Goal: Task Accomplishment & Management: Use online tool/utility

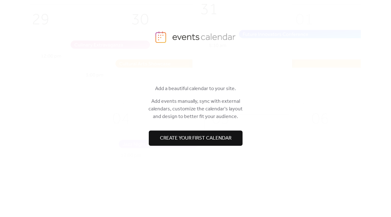
click at [233, 135] on button "Create your first calendar" at bounding box center [196, 138] width 94 height 15
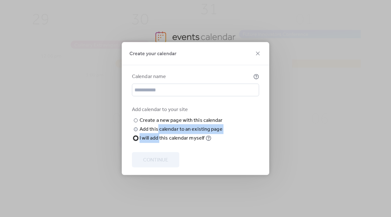
drag, startPoint x: 159, startPoint y: 151, endPoint x: 158, endPoint y: 138, distance: 13.1
click at [158, 138] on div "​ Create a new page with this calendar New page name ​ Add this calendar to an …" at bounding box center [178, 129] width 92 height 25
click at [147, 133] on div "Add this calendar to an existing page" at bounding box center [181, 130] width 83 height 8
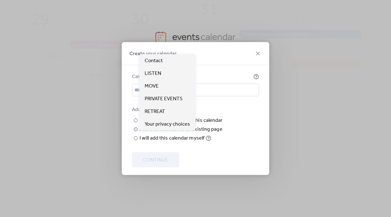
click at [0, 0] on span "Choose page" at bounding box center [0, 0] width 0 height 0
click at [157, 86] on span "MOVE" at bounding box center [152, 87] width 14 height 8
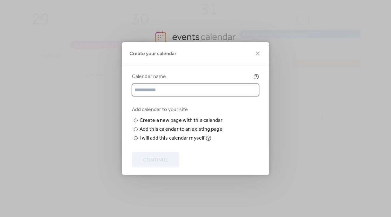
click at [150, 84] on input "text" at bounding box center [195, 90] width 127 height 13
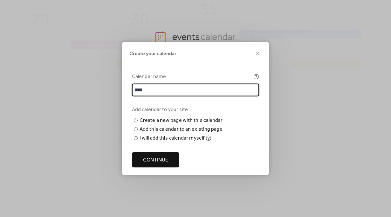
type input "****"
click at [159, 164] on span "Continue" at bounding box center [155, 161] width 25 height 8
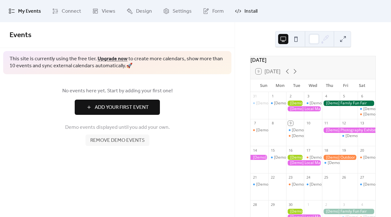
click at [251, 10] on span "Install" at bounding box center [250, 12] width 13 height 8
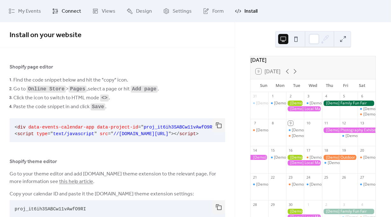
click at [64, 15] on span "Connect" at bounding box center [71, 12] width 19 height 8
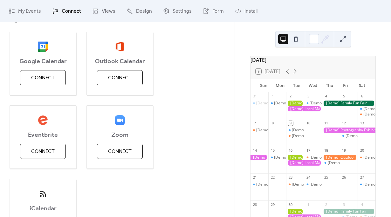
scroll to position [129, 0]
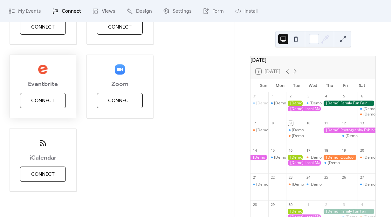
click at [45, 88] on span "Eventbrite" at bounding box center [43, 85] width 66 height 8
click at [44, 92] on div "Eventbrite Connect" at bounding box center [43, 87] width 67 height 64
click at [43, 99] on span "Connect" at bounding box center [43, 101] width 24 height 8
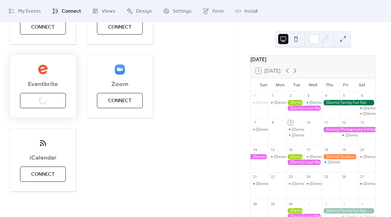
scroll to position [0, 0]
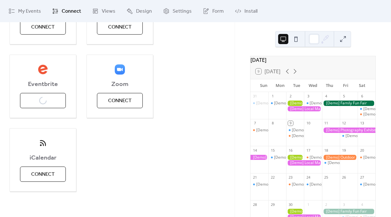
click at [296, 112] on div at bounding box center [304, 108] width 36 height 5
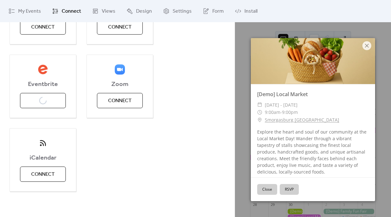
scroll to position [17, 0]
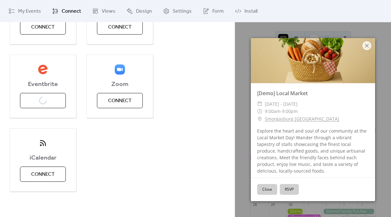
click at [290, 186] on button "RSVP" at bounding box center [289, 189] width 19 height 11
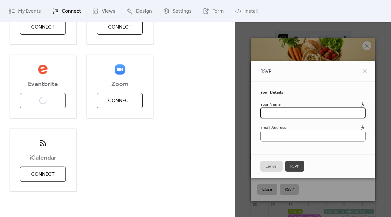
click at [362, 37] on div "RSVP Your Details Your Name Email Address Cancel RSVP" at bounding box center [313, 119] width 156 height 195
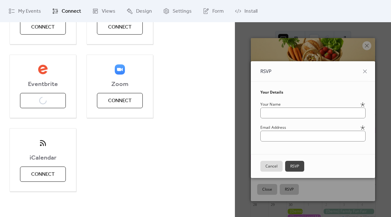
click at [362, 47] on div "RSVP Your Details Your Name Email Address Cancel RSVP" at bounding box center [313, 119] width 156 height 195
click at [365, 44] on div "RSVP Your Details Your Name Email Address Cancel RSVP" at bounding box center [313, 119] width 156 height 195
click at [308, 22] on div "My Events Connect Views Design Settings Form Install" at bounding box center [195, 11] width 391 height 22
click at [48, 106] on div "Eventbrite Connect" at bounding box center [43, 87] width 67 height 64
click at [269, 168] on button "Cancel" at bounding box center [271, 166] width 22 height 11
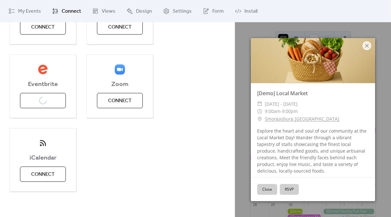
click at [261, 185] on button "Close" at bounding box center [267, 189] width 20 height 11
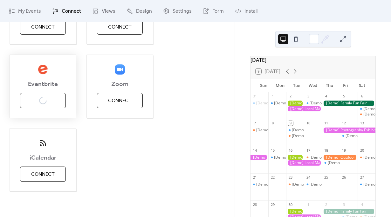
click at [51, 98] on div "Eventbrite Connect" at bounding box center [43, 87] width 67 height 64
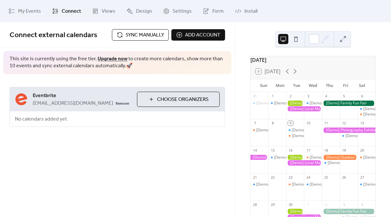
scroll to position [0, 0]
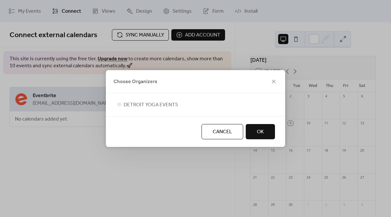
click at [172, 92] on div "Choose Organizers" at bounding box center [195, 81] width 179 height 23
click at [162, 107] on span "DETROIT YOGA EVENTS" at bounding box center [151, 105] width 54 height 8
click at [262, 129] on span "OK" at bounding box center [260, 132] width 7 height 8
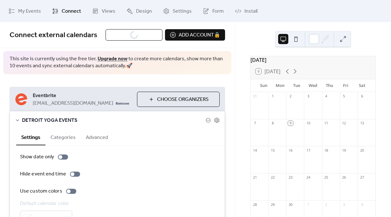
scroll to position [40, 0]
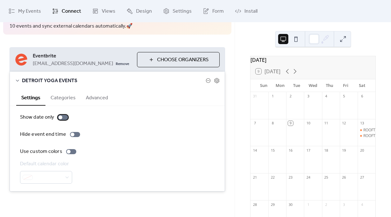
click at [64, 116] on div at bounding box center [63, 117] width 10 height 5
click at [64, 116] on div at bounding box center [66, 118] width 4 height 4
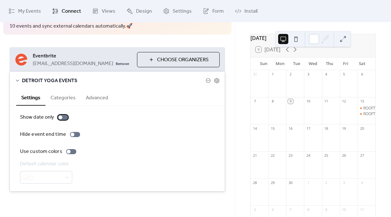
scroll to position [0, 0]
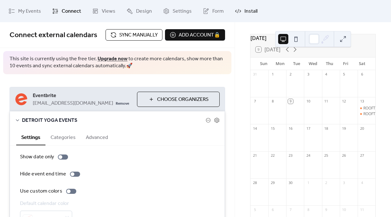
click at [249, 14] on span "Install" at bounding box center [250, 12] width 13 height 8
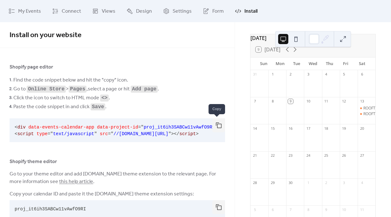
click at [217, 123] on button "button" at bounding box center [218, 126] width 13 height 14
click at [37, 10] on span "My Events" at bounding box center [29, 12] width 23 height 8
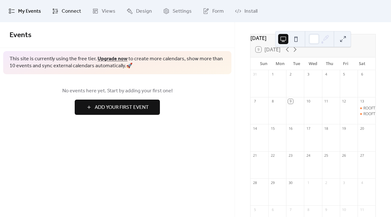
click at [73, 11] on span "Connect" at bounding box center [71, 12] width 19 height 8
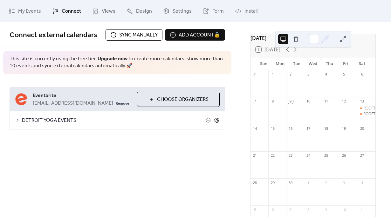
click at [216, 119] on icon at bounding box center [217, 121] width 6 height 6
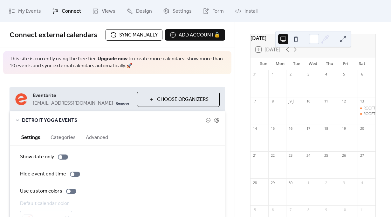
scroll to position [40, 0]
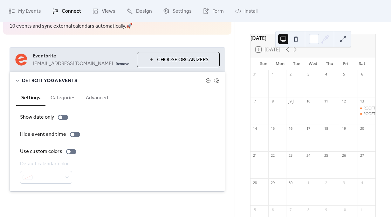
click at [90, 99] on button "Advanced" at bounding box center [97, 98] width 32 height 16
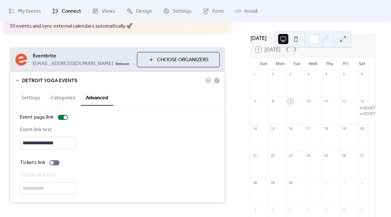
click at [66, 97] on button "Categories" at bounding box center [62, 98] width 35 height 16
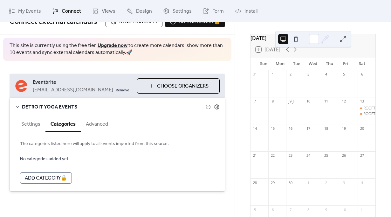
scroll to position [13, 0]
click at [33, 124] on button "Settings" at bounding box center [30, 124] width 29 height 16
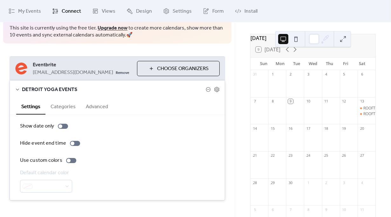
scroll to position [32, 0]
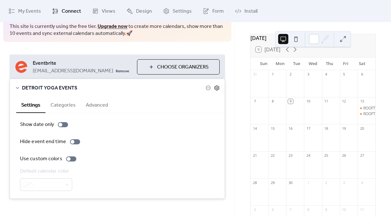
click at [217, 87] on icon at bounding box center [217, 88] width 6 height 6
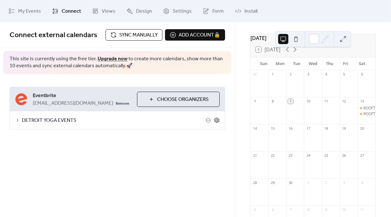
scroll to position [0, 0]
click at [55, 118] on span "DETROIT YOGA EVENTS" at bounding box center [114, 121] width 184 height 8
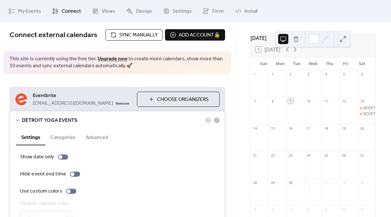
scroll to position [49, 0]
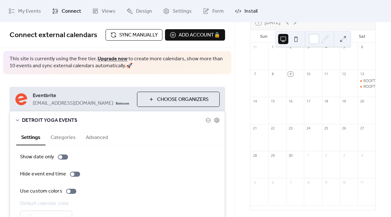
click at [247, 14] on span "Install" at bounding box center [250, 12] width 13 height 8
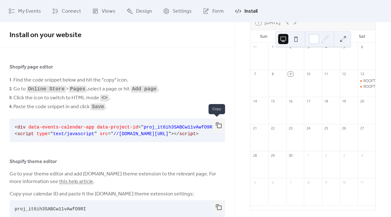
click at [215, 123] on button "button" at bounding box center [218, 126] width 13 height 14
